Goal: Task Accomplishment & Management: Complete application form

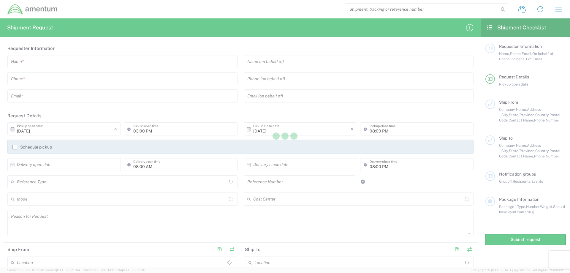
type input "[GEOGRAPHIC_DATA]"
type input "United States"
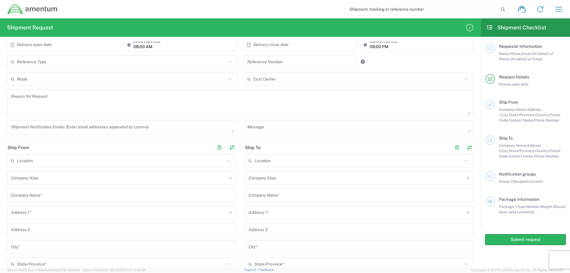
scroll to position [149, 0]
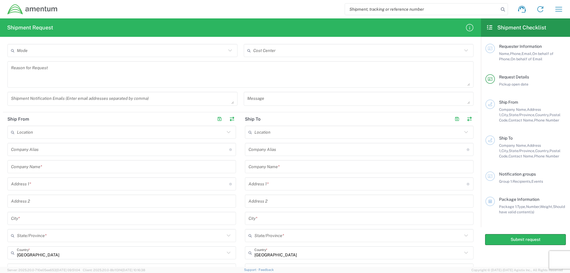
drag, startPoint x: 54, startPoint y: 74, endPoint x: 62, endPoint y: 70, distance: 8.4
click at [54, 74] on textarea at bounding box center [240, 74] width 459 height 23
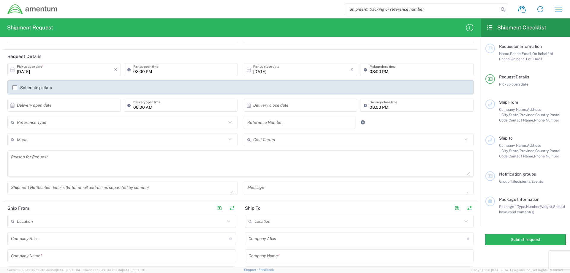
scroll to position [0, 0]
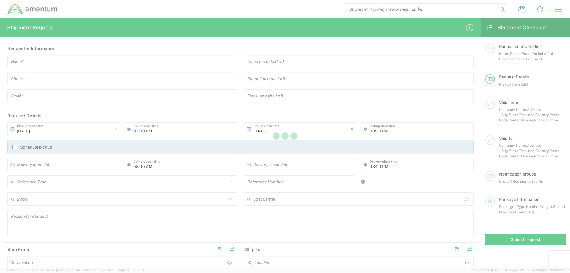
type input "[GEOGRAPHIC_DATA]"
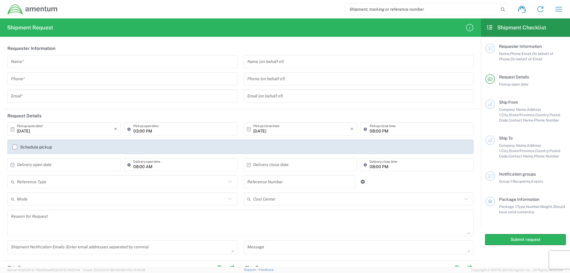
click at [32, 64] on input "text" at bounding box center [122, 61] width 223 height 10
